Goal: Information Seeking & Learning: Learn about a topic

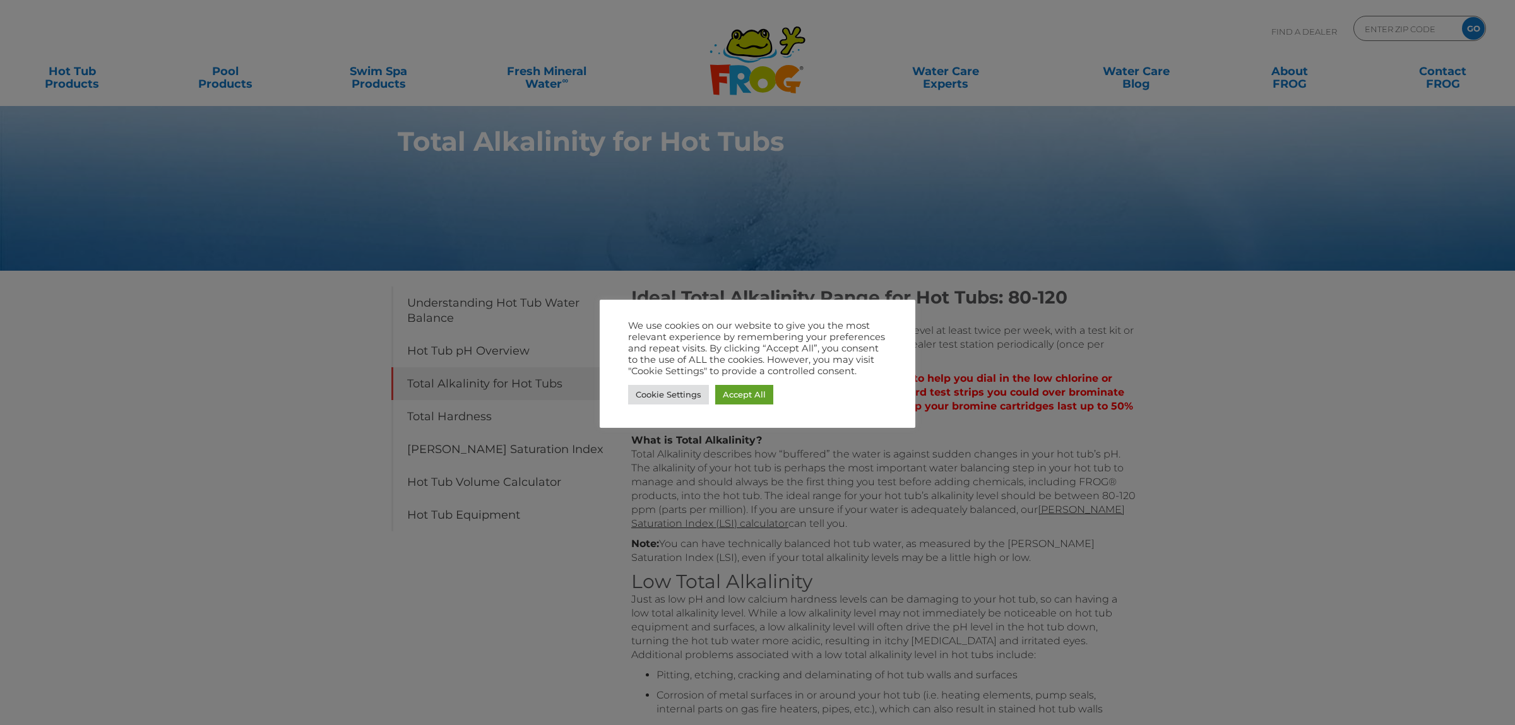
click at [1154, 425] on div at bounding box center [757, 362] width 1515 height 725
click at [661, 390] on link "Cookie Settings" at bounding box center [668, 395] width 81 height 20
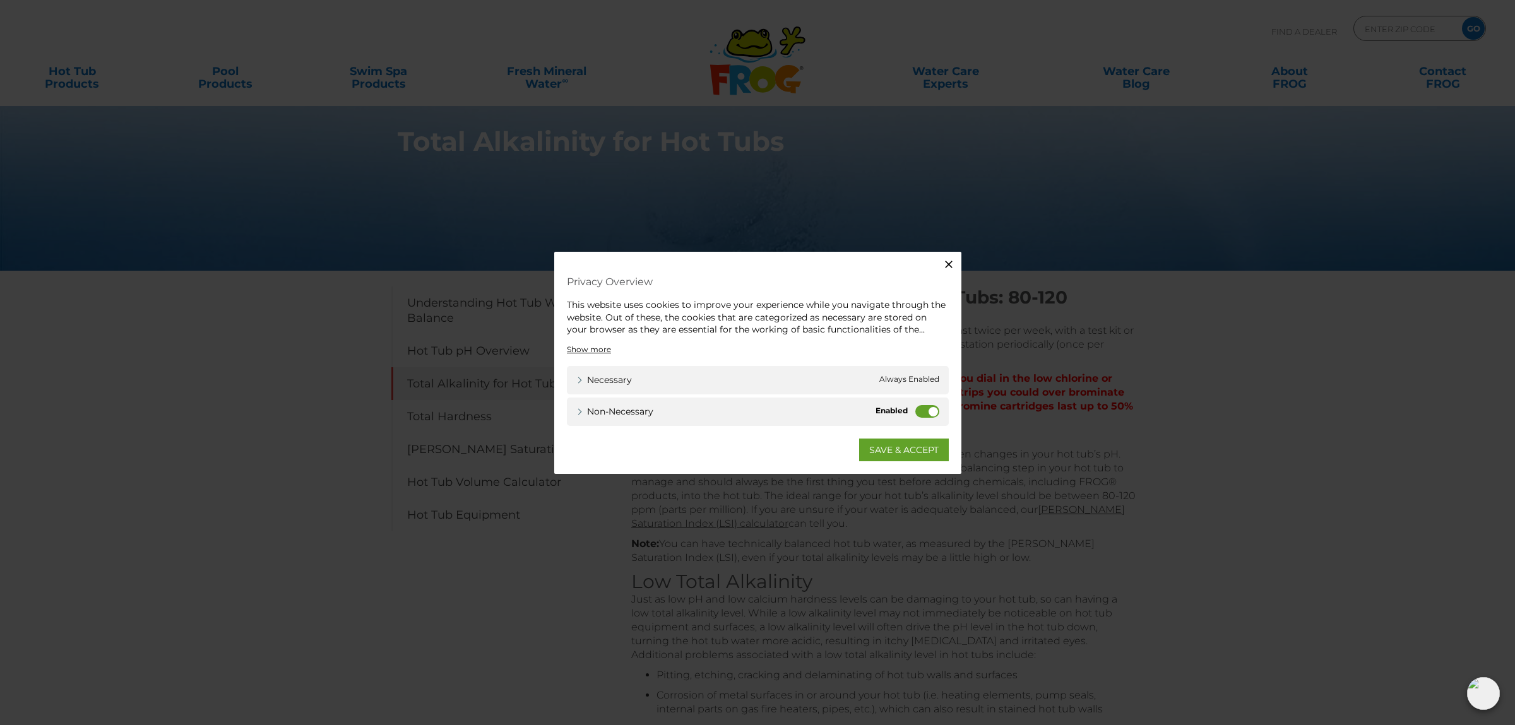
click at [933, 407] on label "Non-necessary" at bounding box center [927, 411] width 24 height 13
click at [930, 410] on label "Non-necessary" at bounding box center [927, 411] width 24 height 13
click at [0, 0] on input "Non-necessary" at bounding box center [0, 0] width 0 height 0
click at [919, 388] on div "Necessary Necessary Always Enabled" at bounding box center [758, 379] width 382 height 28
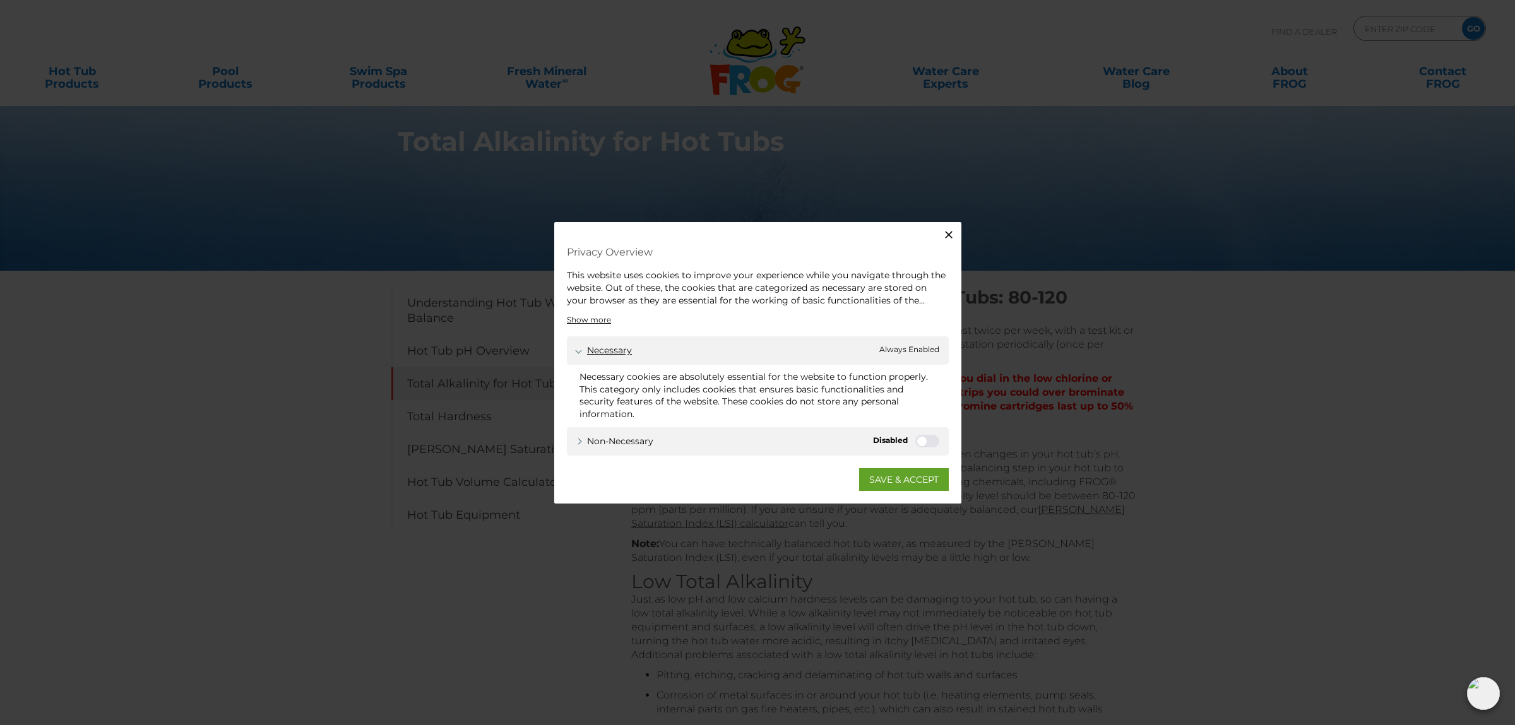
click at [593, 353] on link "Necessary" at bounding box center [604, 350] width 56 height 13
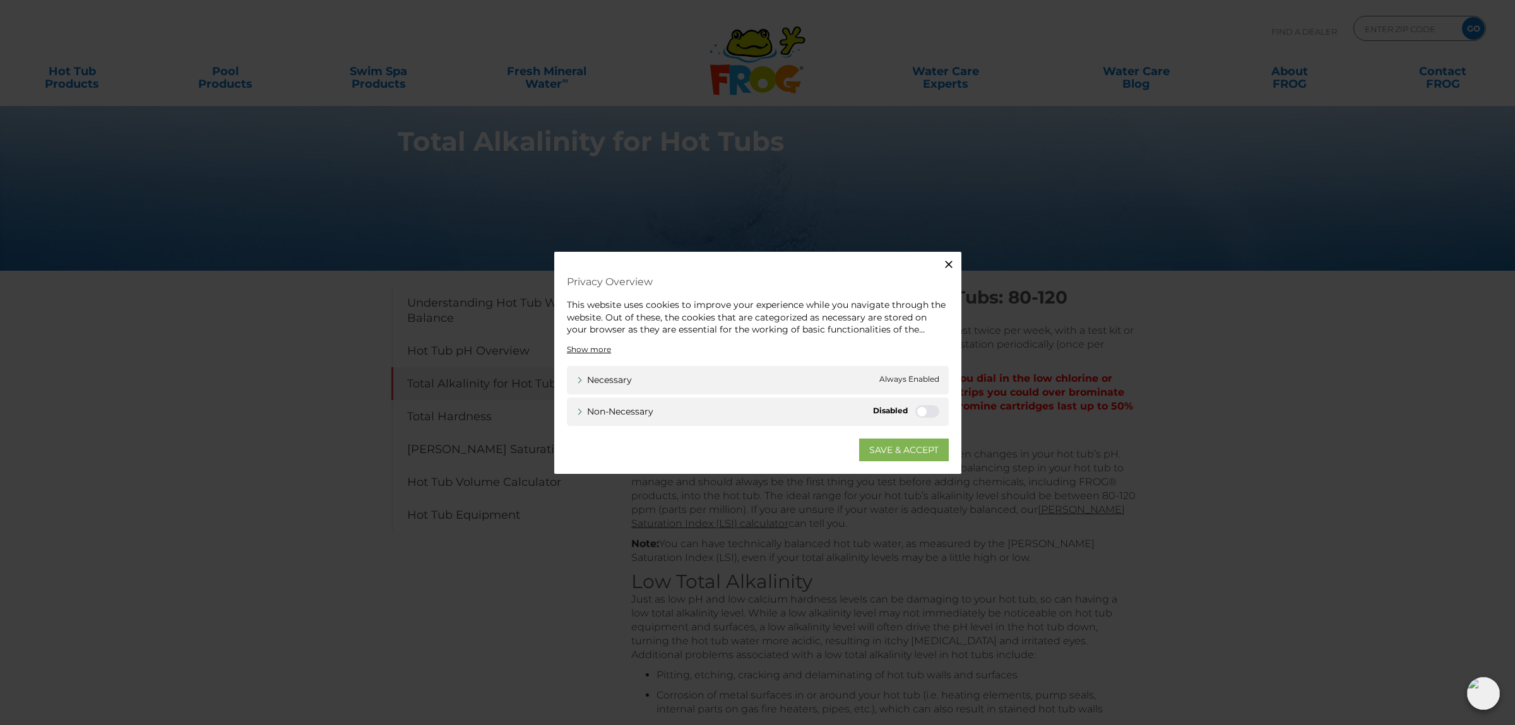
click at [890, 441] on link "SAVE & ACCEPT" at bounding box center [904, 449] width 90 height 23
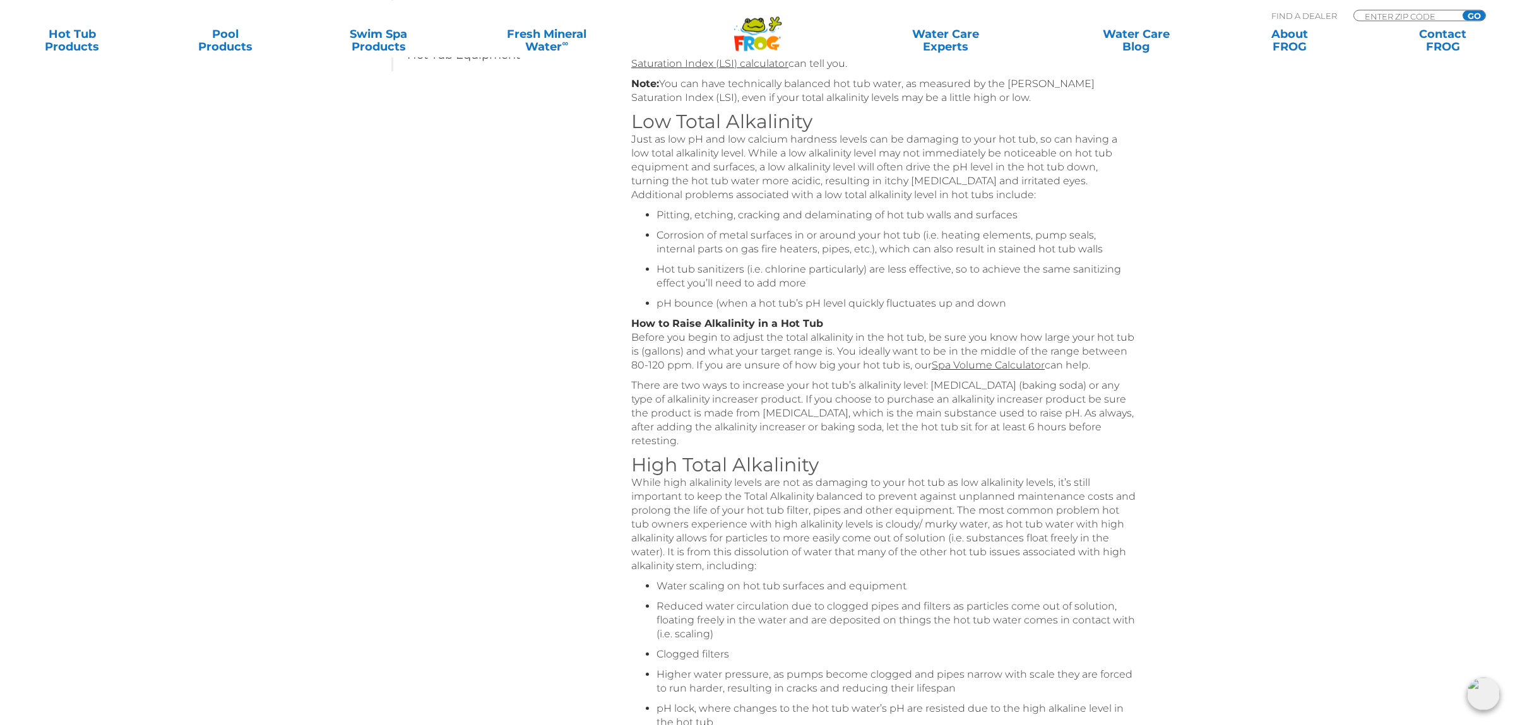
scroll to position [464, 0]
drag, startPoint x: 802, startPoint y: 353, endPoint x: 1016, endPoint y: 333, distance: 214.8
click at [1016, 333] on p "How to Raise Alkalinity in a Hot Tub Before you begin to adjust the total alkal…" at bounding box center [883, 341] width 505 height 56
click at [866, 354] on p "How to Raise Alkalinity in a Hot Tub Before you begin to adjust the total alkal…" at bounding box center [883, 341] width 505 height 56
drag, startPoint x: 742, startPoint y: 363, endPoint x: 923, endPoint y: 356, distance: 181.3
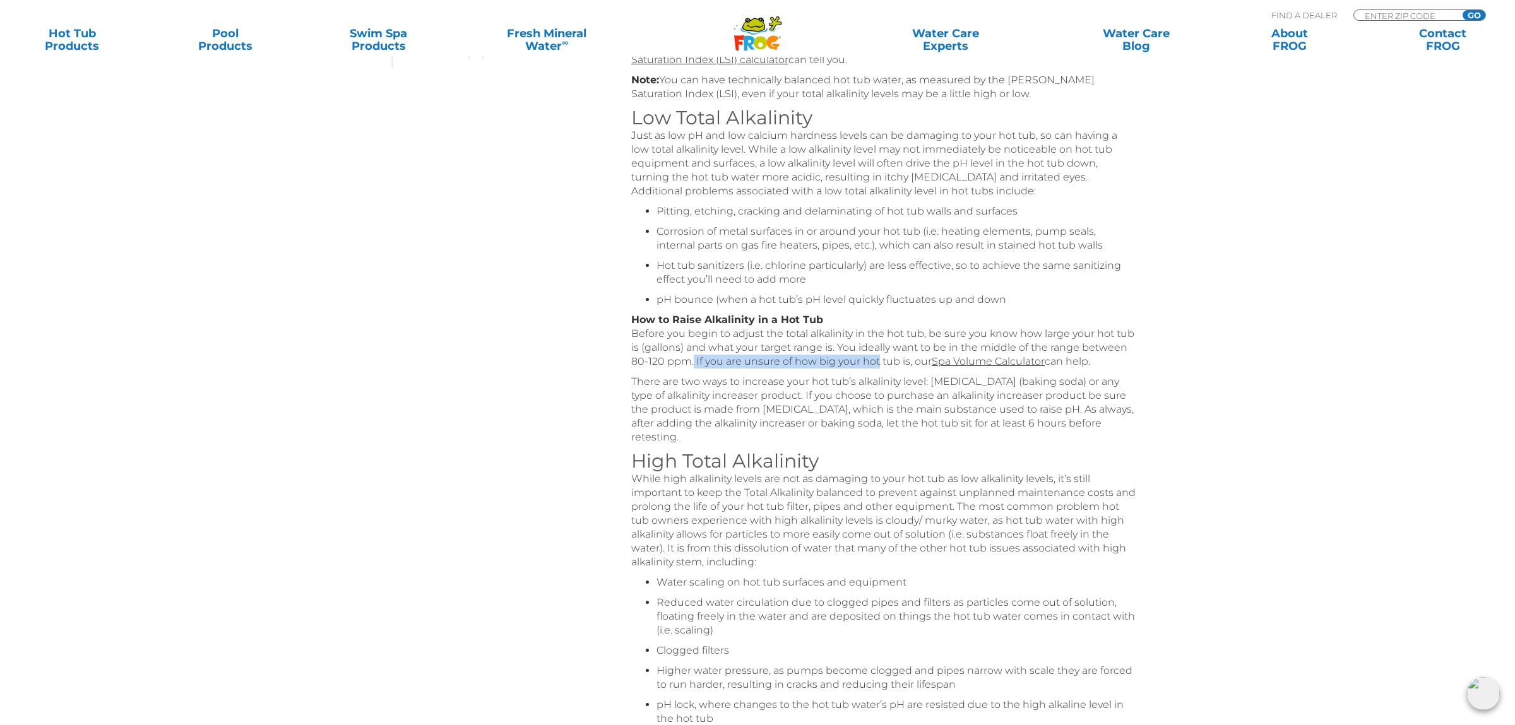
click at [923, 356] on p "How to Raise Alkalinity in a Hot Tub Before you begin to adjust the total alkal…" at bounding box center [883, 341] width 505 height 56
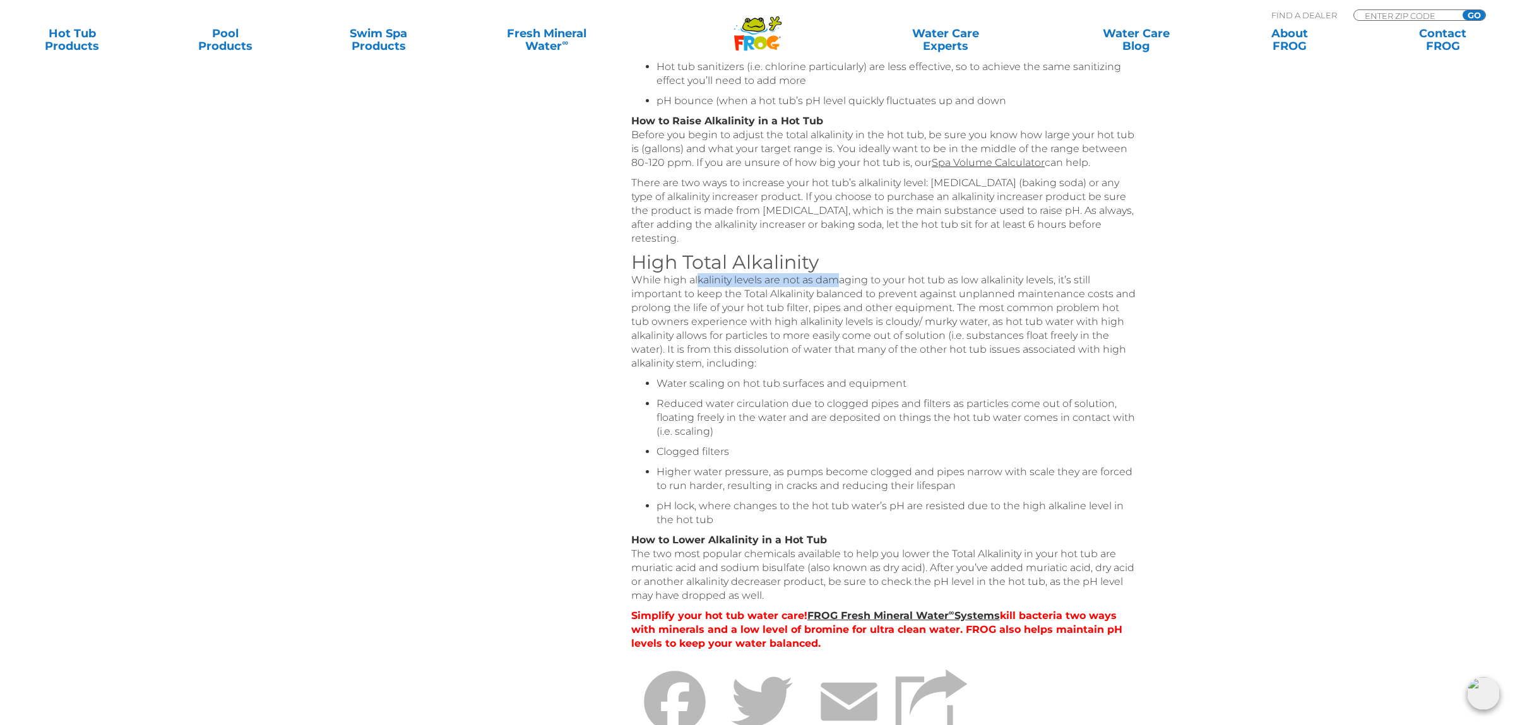
drag, startPoint x: 764, startPoint y: 296, endPoint x: 842, endPoint y: 293, distance: 77.7
click at [842, 293] on p "While high alkalinity levels are not as damaging to your hot tub as low alkalin…" at bounding box center [883, 321] width 505 height 97
drag, startPoint x: 641, startPoint y: 309, endPoint x: 1016, endPoint y: 300, distance: 374.9
click at [1016, 300] on p "While high alkalinity levels are not as damaging to your hot tub as low alkalin…" at bounding box center [883, 321] width 505 height 97
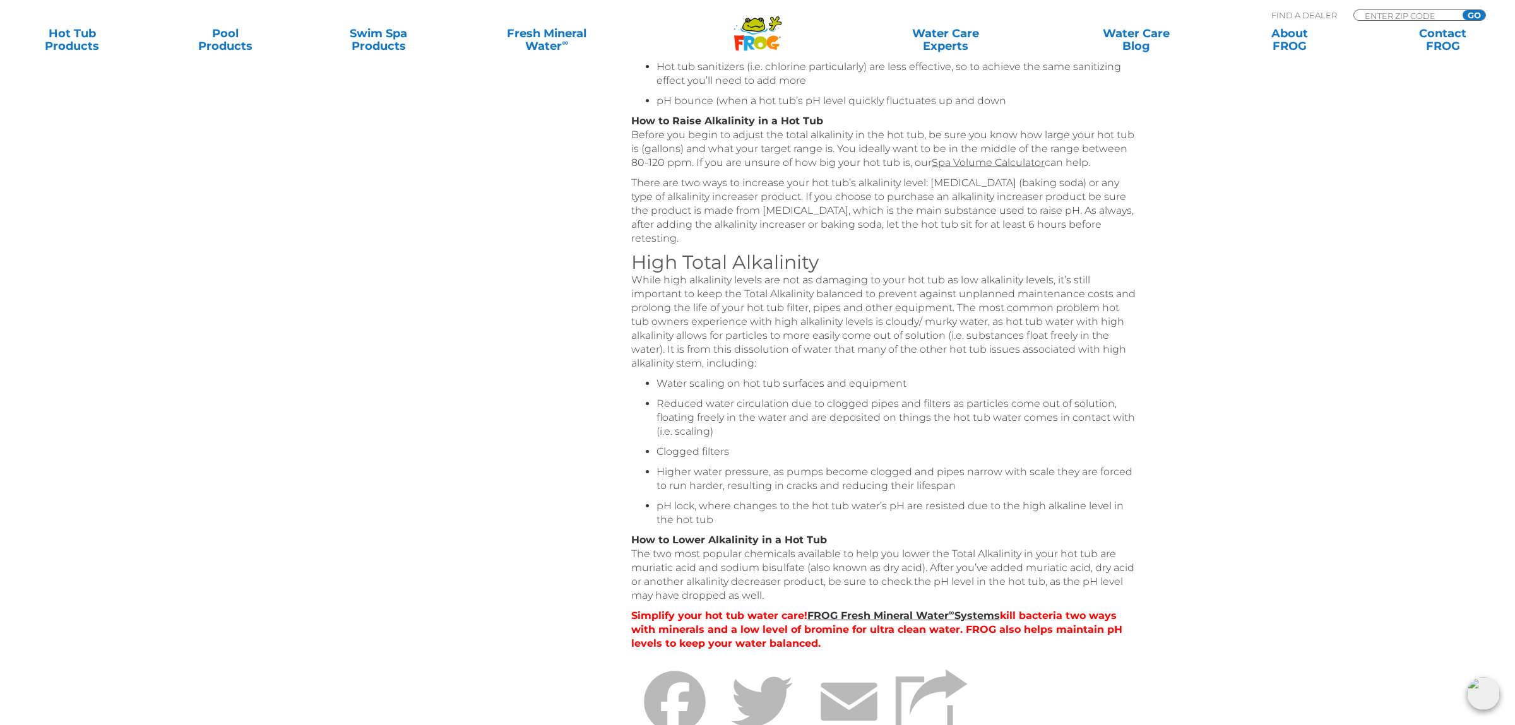
click at [1016, 300] on p "While high alkalinity levels are not as damaging to your hot tub as low alkalin…" at bounding box center [883, 321] width 505 height 97
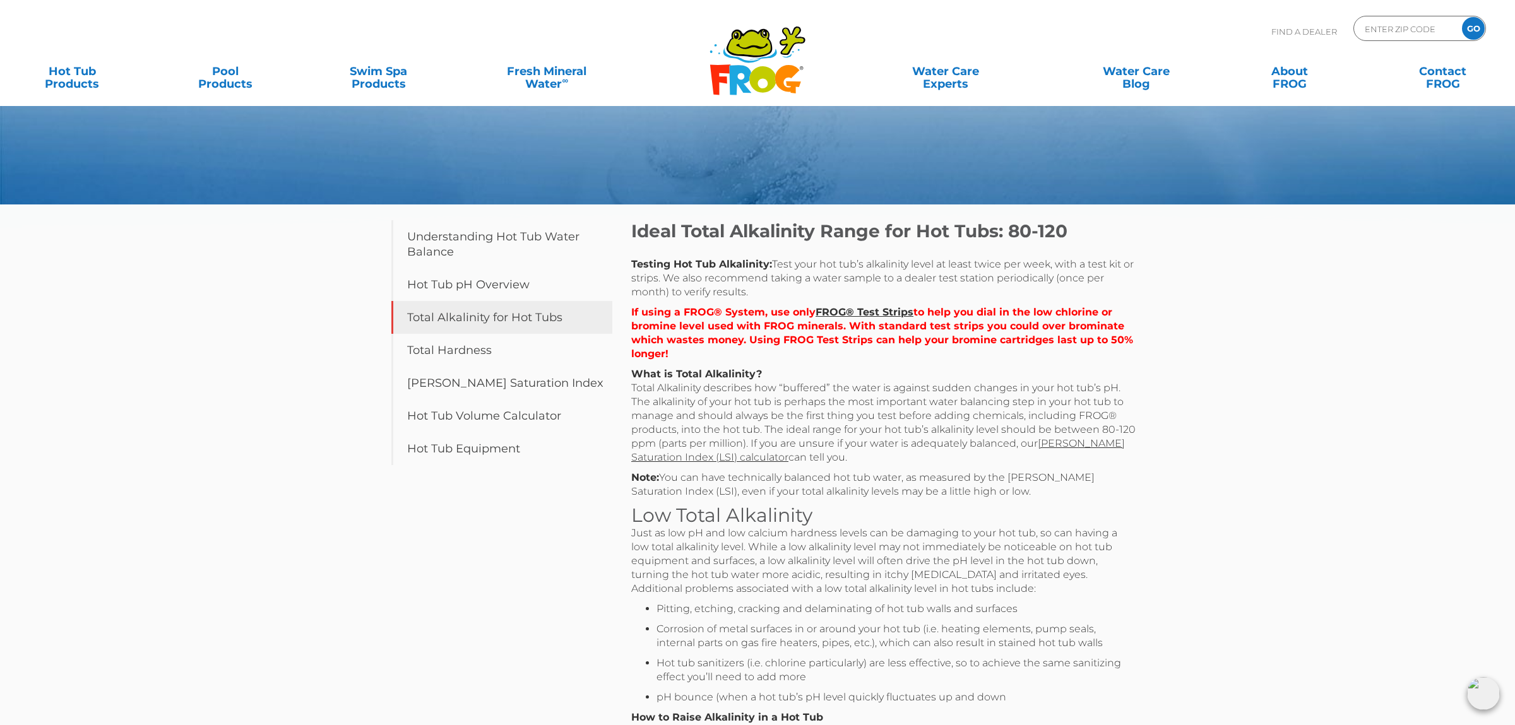
scroll to position [0, 0]
